Goal: Task Accomplishment & Management: Use online tool/utility

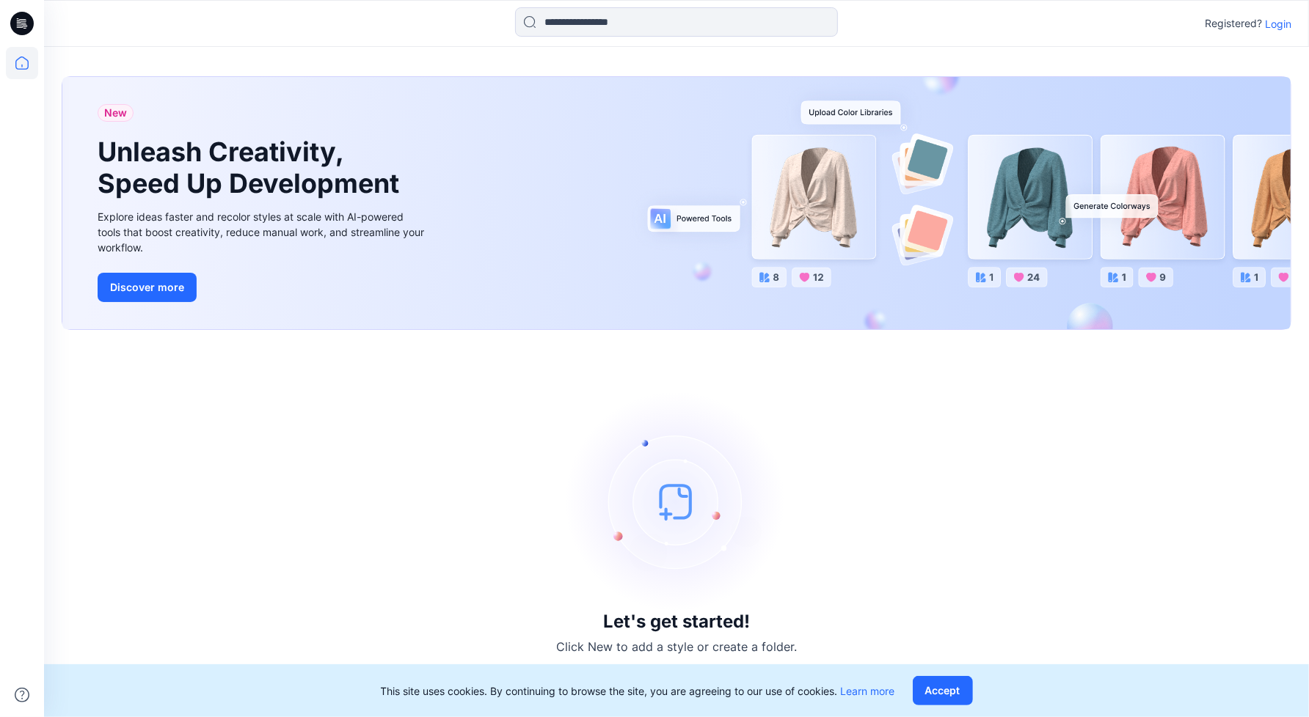
click at [1272, 26] on p "Login" at bounding box center [1278, 23] width 26 height 15
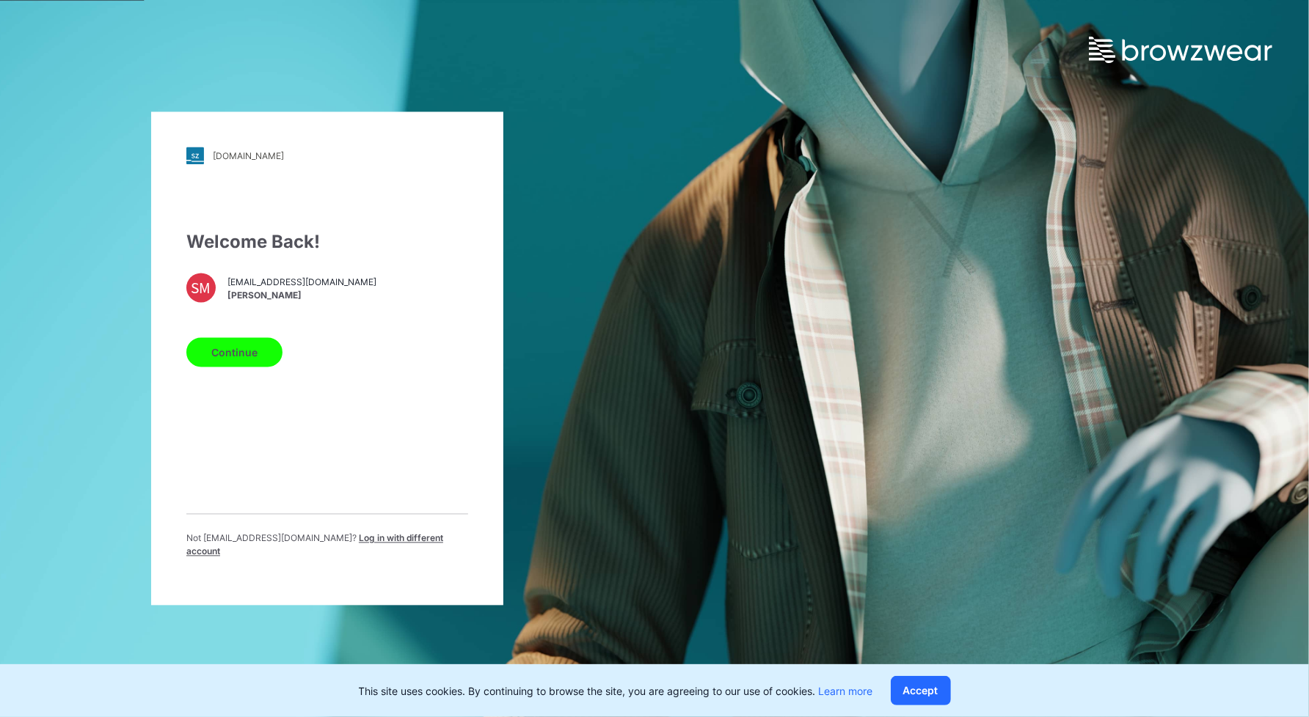
click at [239, 359] on button "Continue" at bounding box center [234, 352] width 96 height 29
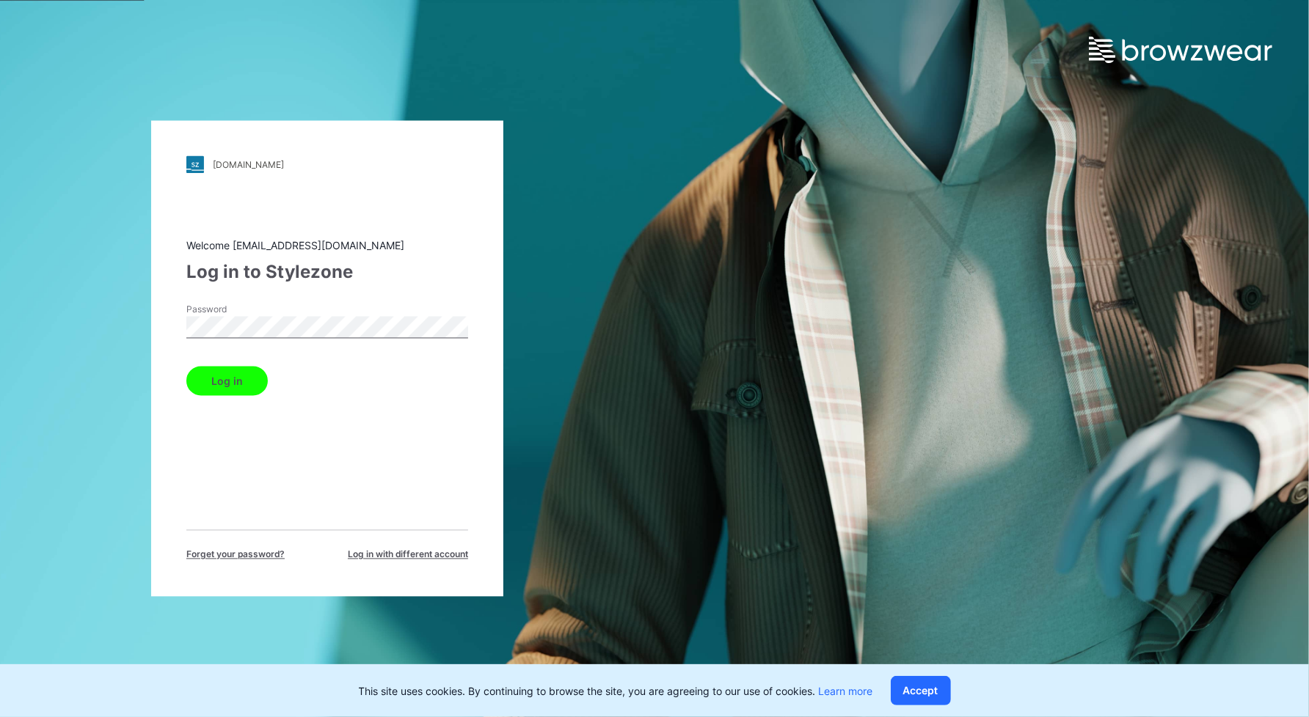
click at [186, 367] on button "Log in" at bounding box center [226, 381] width 81 height 29
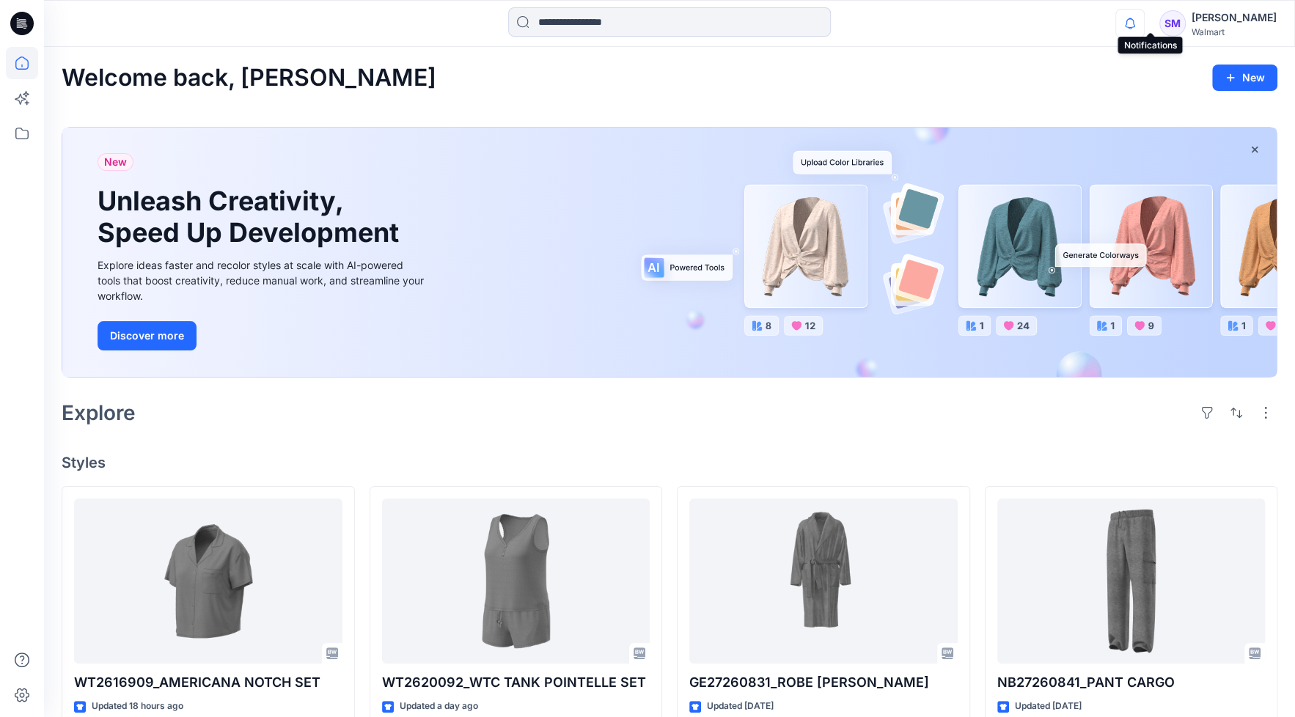
click at [1144, 28] on icon "button" at bounding box center [1130, 23] width 28 height 29
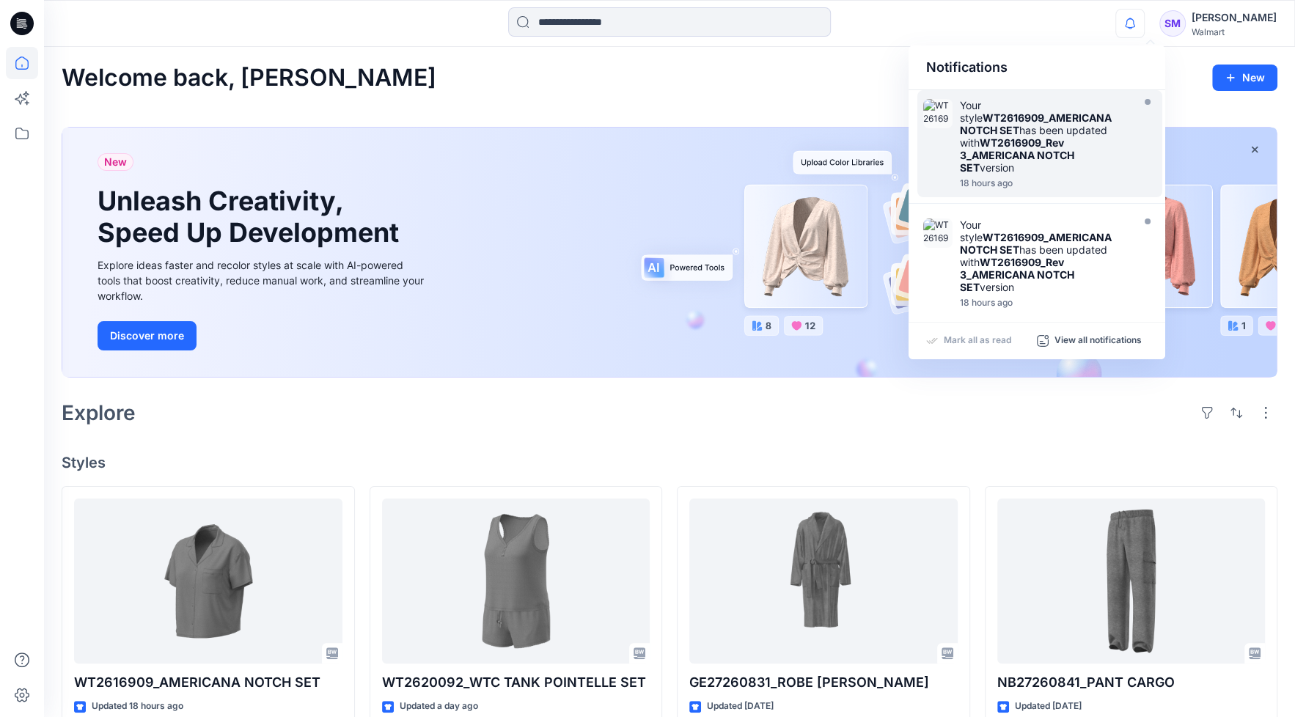
click at [1060, 136] on strong "WT2616909_Rev 3_AMERICANA NOTCH SET" at bounding box center [1017, 154] width 114 height 37
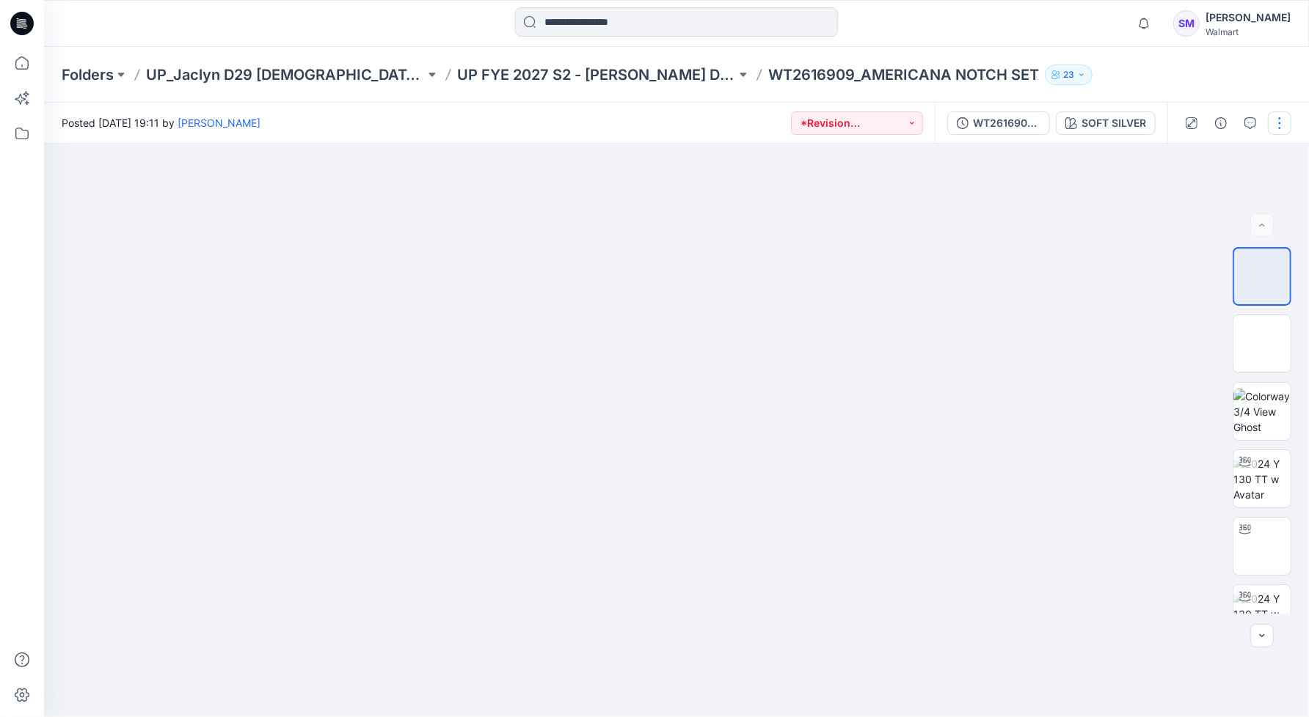
click at [1280, 129] on button "button" at bounding box center [1279, 122] width 23 height 23
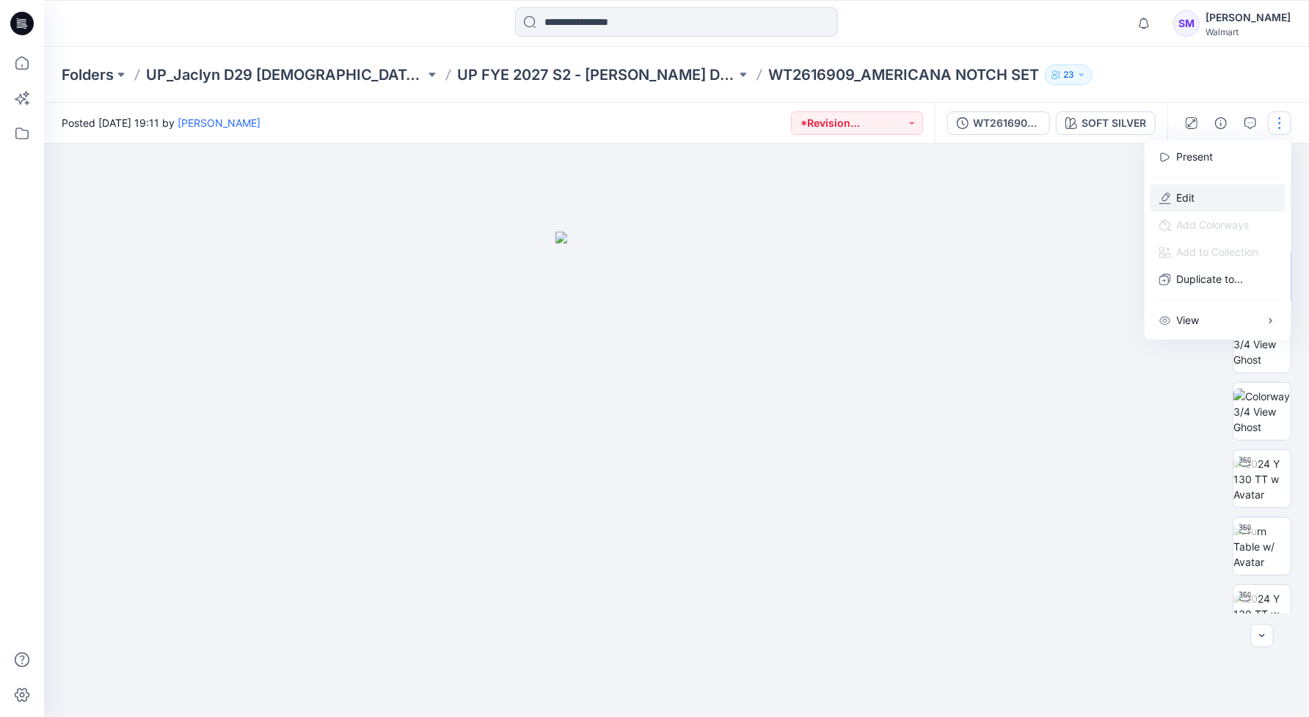
click at [1222, 194] on button "Edit" at bounding box center [1217, 197] width 135 height 27
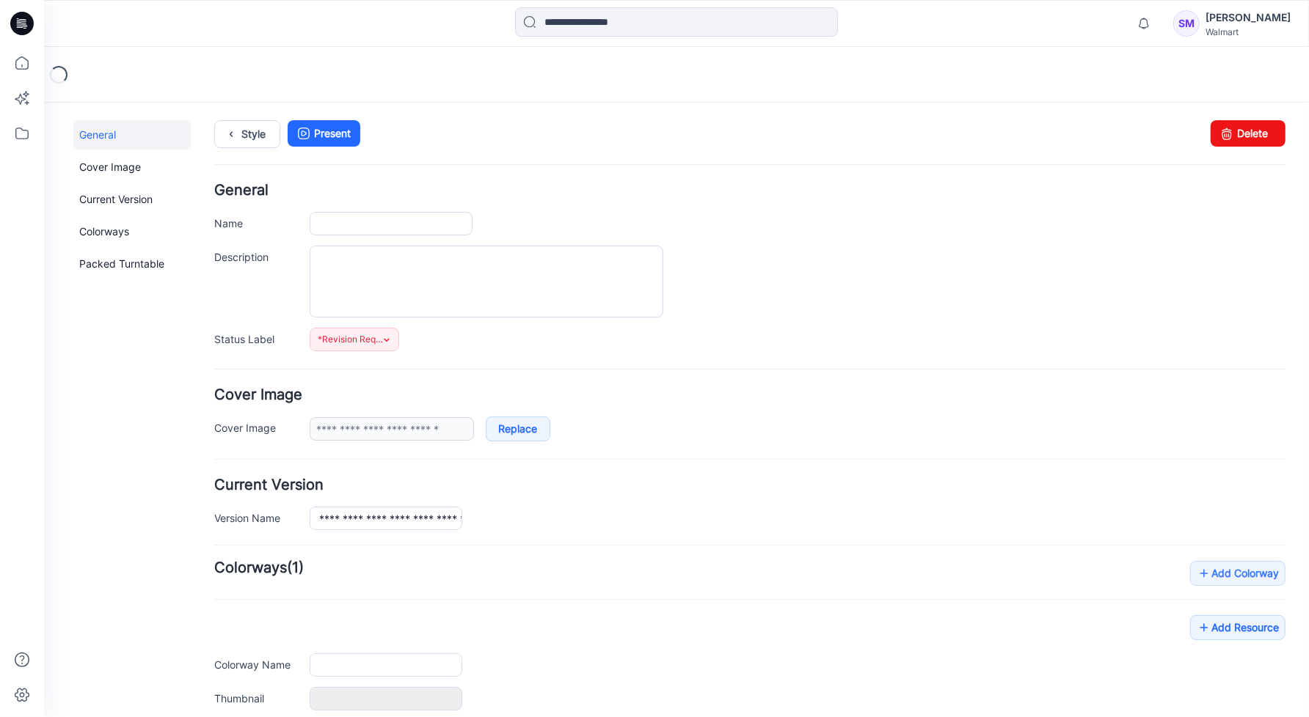
type input "**********"
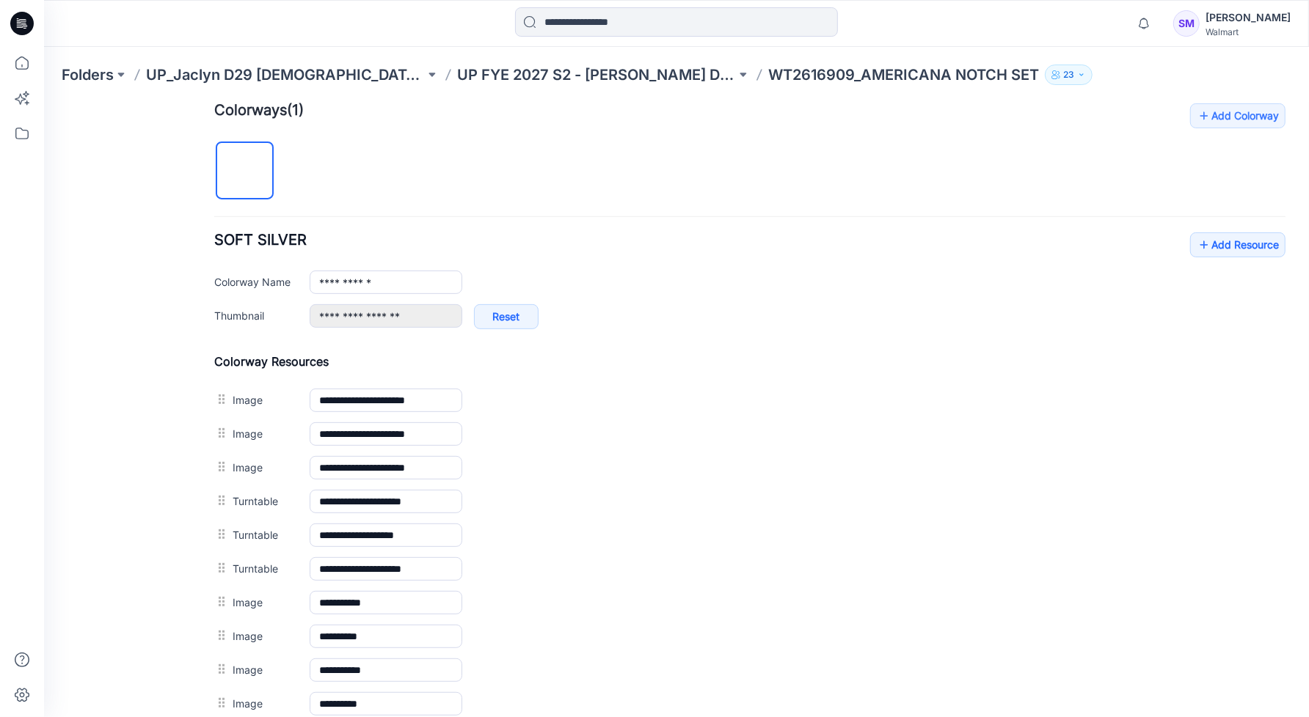
scroll to position [458, 0]
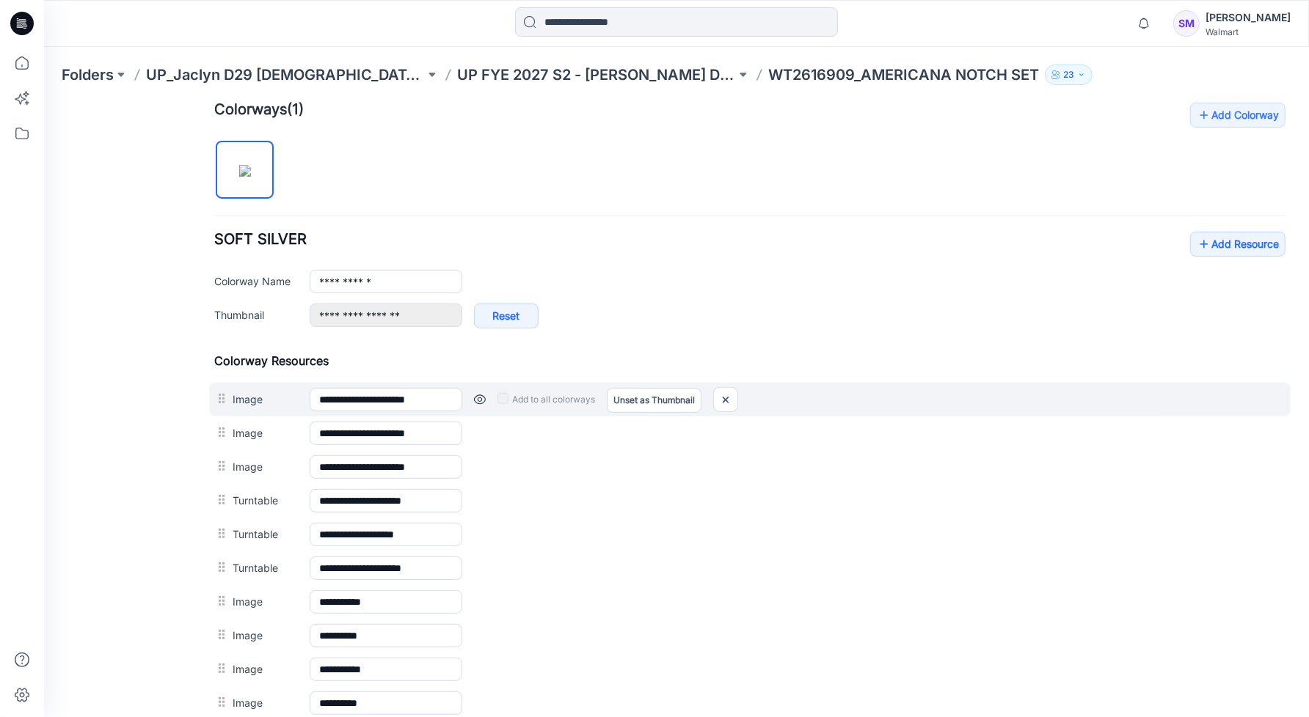
click at [471, 399] on div "Add to all colorways Set as Thumbnail Unset as Thumbnail" at bounding box center [872, 398] width 823 height 23
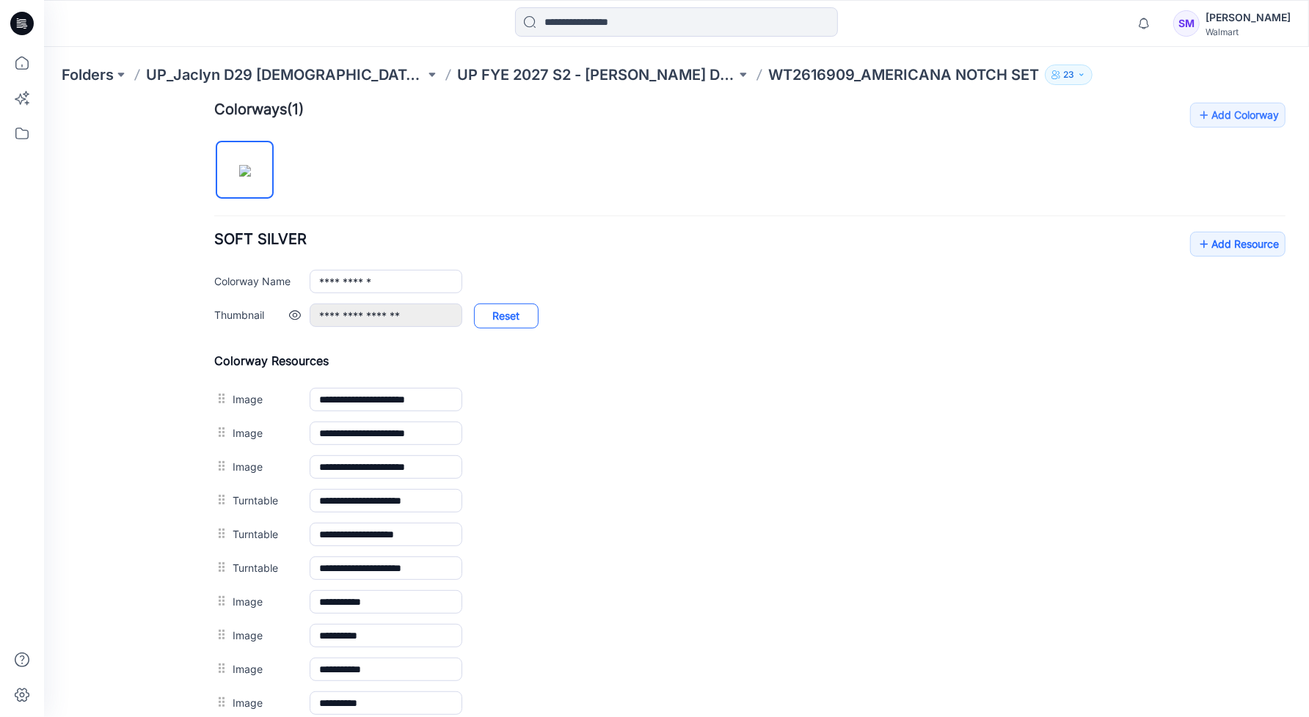
click at [505, 313] on link "Reset" at bounding box center [505, 315] width 65 height 25
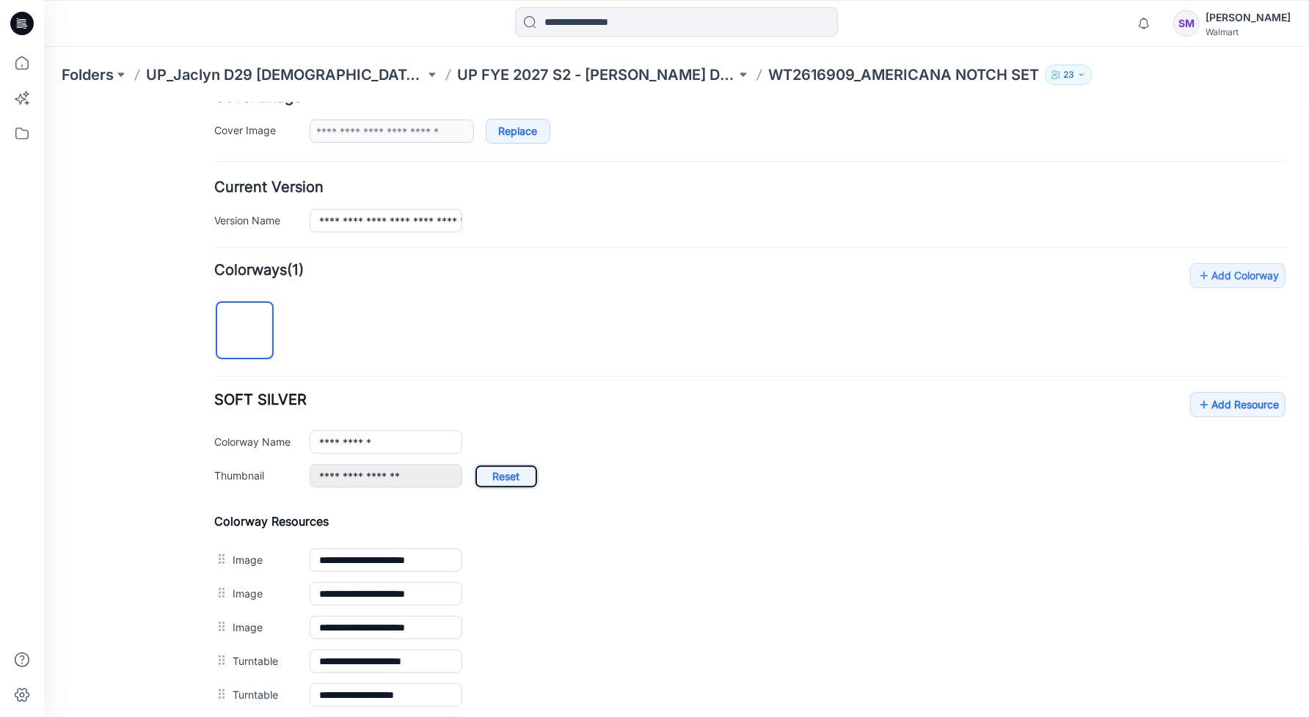
scroll to position [0, 0]
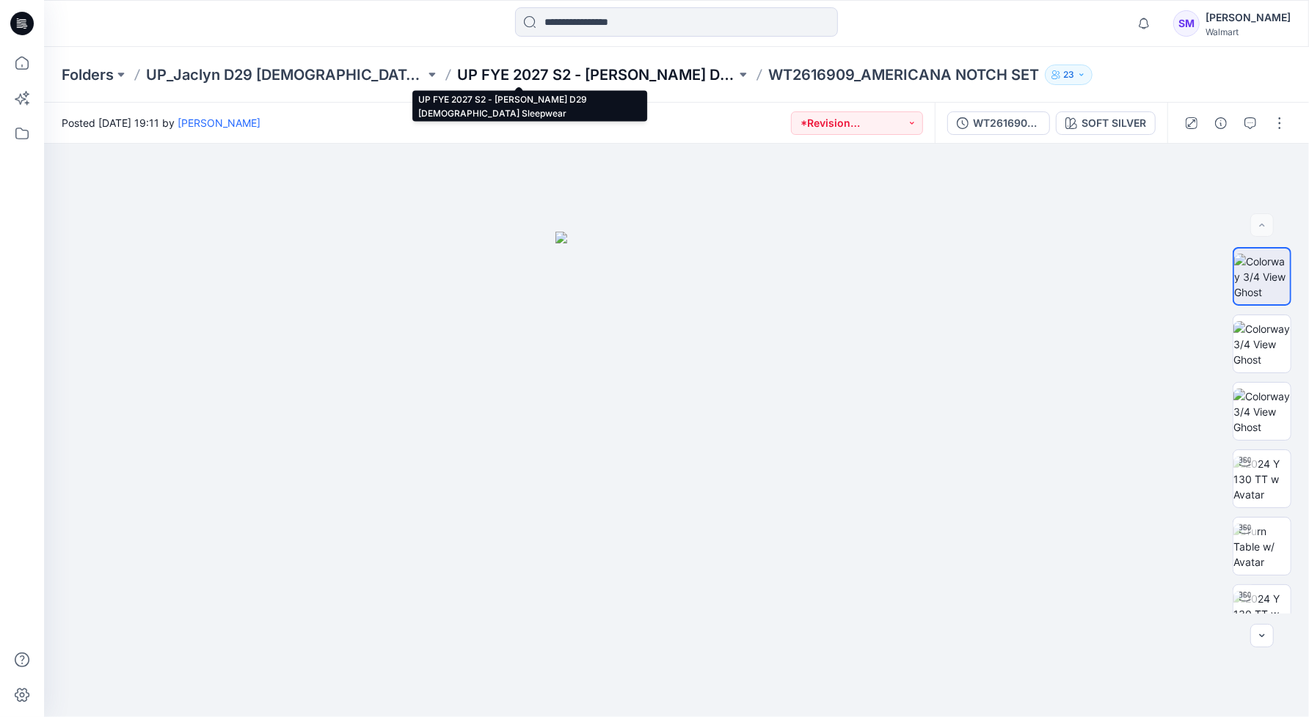
click at [519, 77] on p "UP FYE 2027 S2 - [PERSON_NAME] D29 [DEMOGRAPHIC_DATA] Sleepwear" at bounding box center [596, 75] width 279 height 21
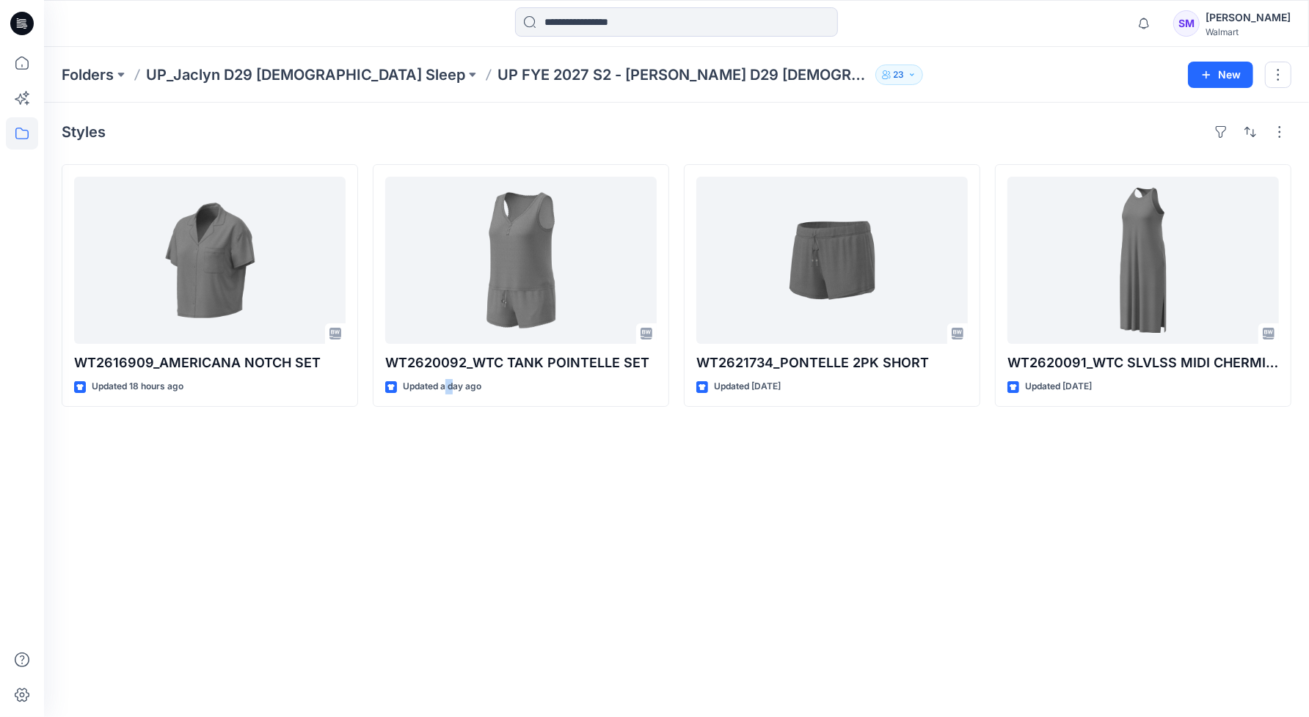
click at [453, 536] on div "Styles WT2616909_AMERICANA NOTCH SET Updated 18 hours ago WT2620092_WTC TANK PO…" at bounding box center [676, 410] width 1265 height 615
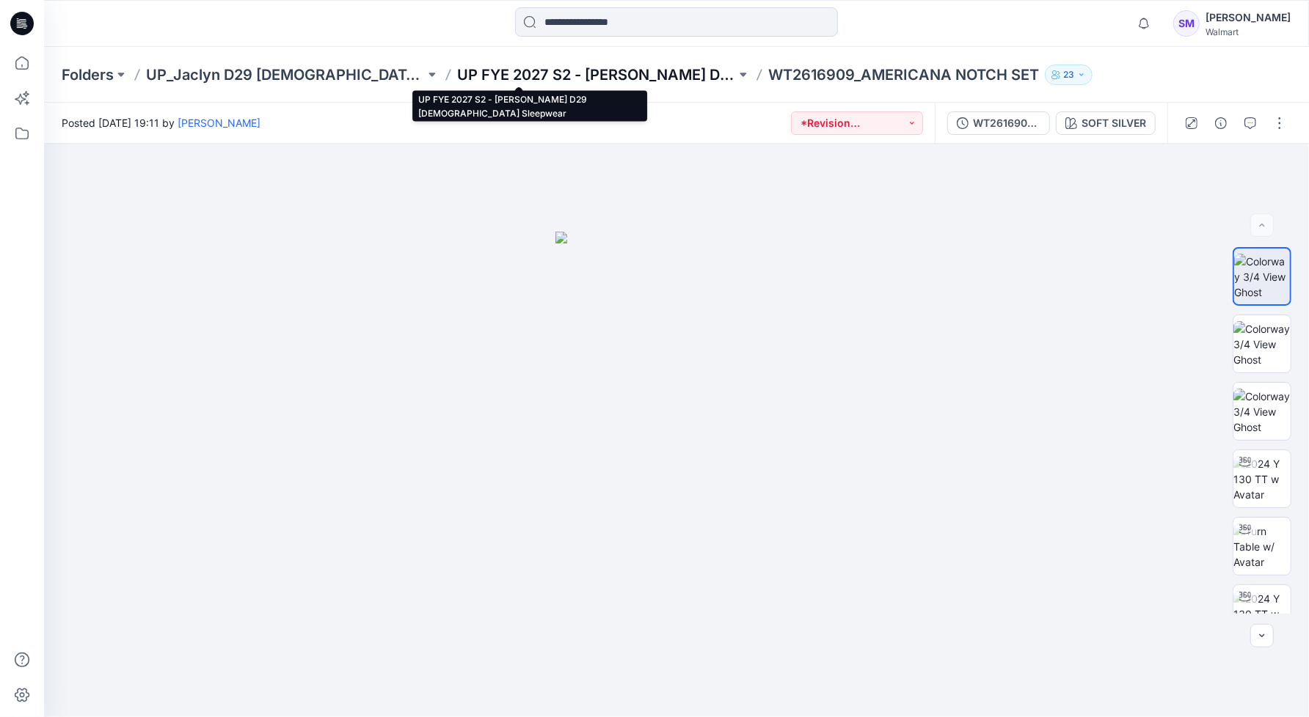
click at [543, 76] on p "UP FYE 2027 S2 - [PERSON_NAME] D29 [DEMOGRAPHIC_DATA] Sleepwear" at bounding box center [596, 75] width 279 height 21
